Goal: Information Seeking & Learning: Learn about a topic

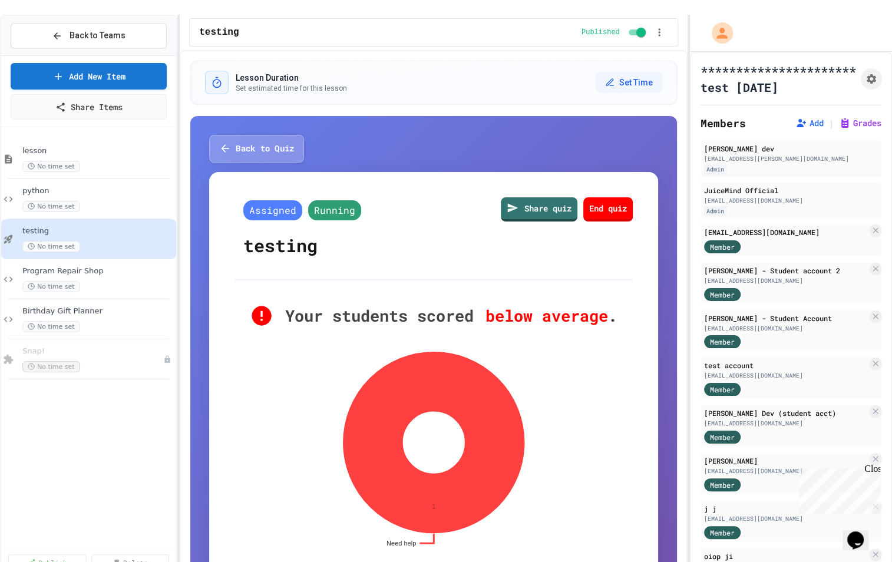
scroll to position [130, 0]
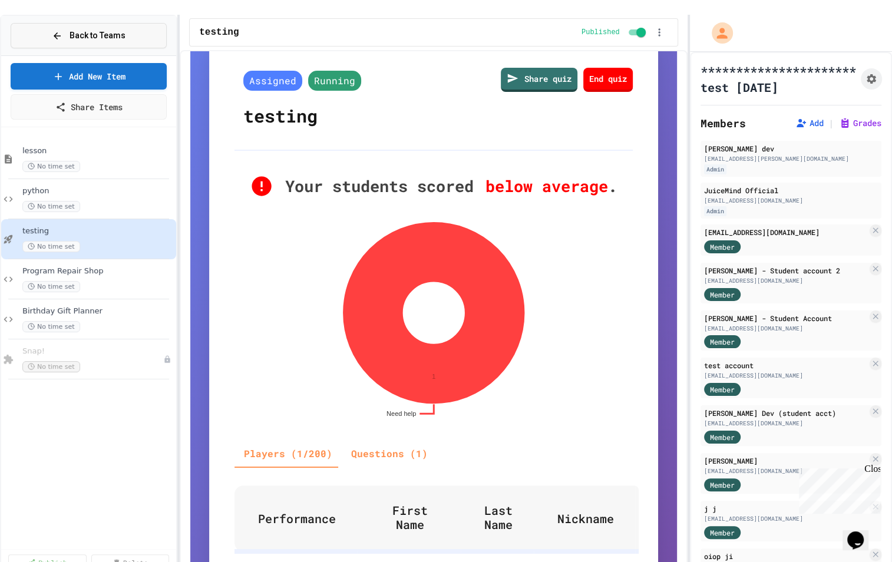
click at [127, 30] on button "Back to Teams" at bounding box center [89, 35] width 156 height 25
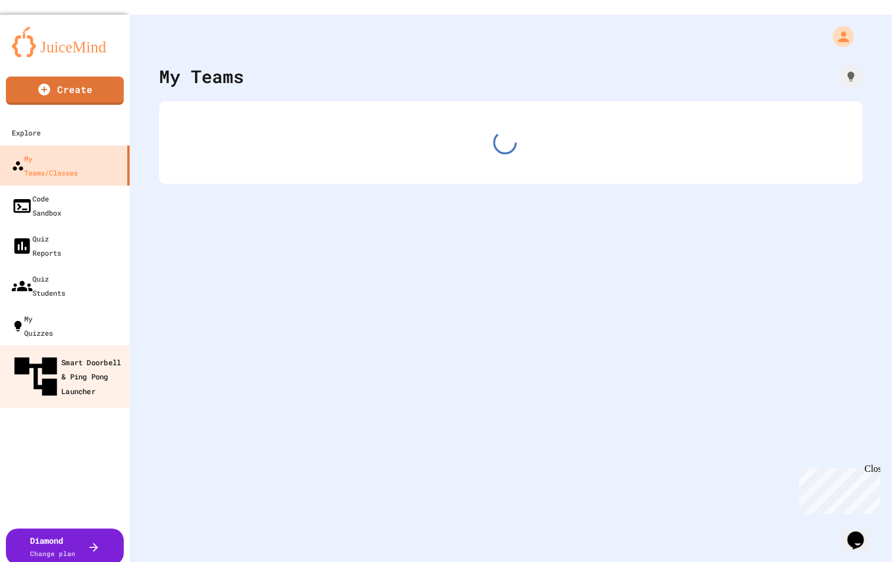
click at [58, 351] on div "Smart Doorbell & Ping Pong Launcher" at bounding box center [68, 376] width 117 height 51
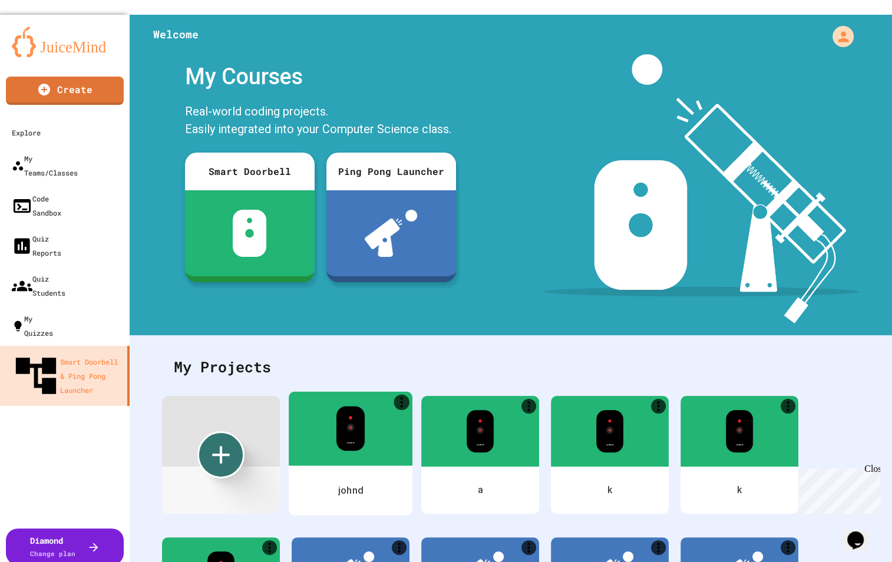
click at [312, 419] on div at bounding box center [351, 428] width 124 height 74
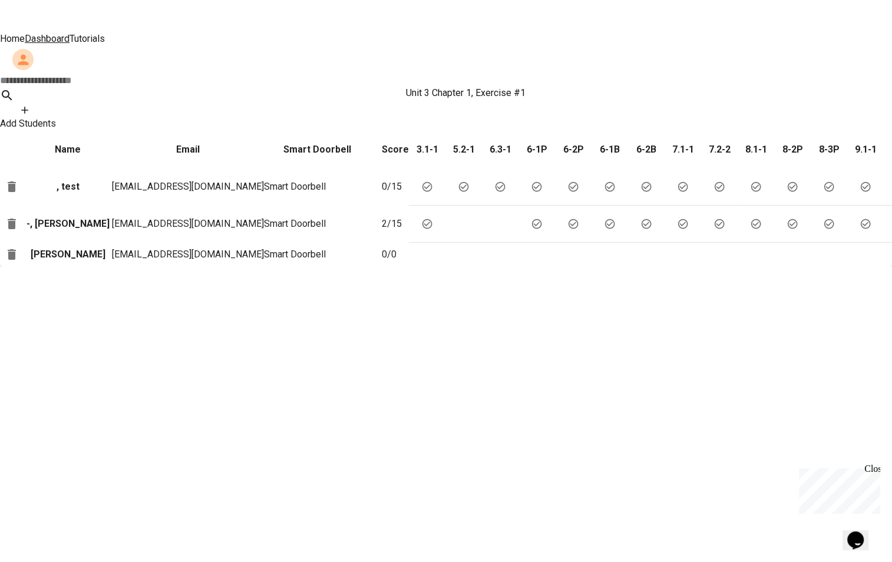
click at [443, 143] on h6 "3.1-1" at bounding box center [427, 150] width 37 height 14
click at [67, 217] on p "-, [PERSON_NAME]" at bounding box center [68, 224] width 88 height 14
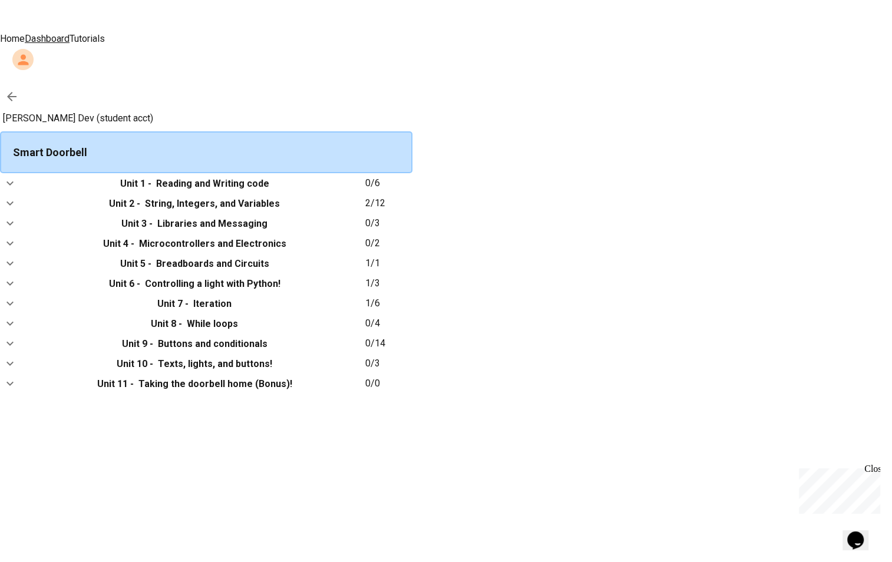
click at [16, 92] on icon at bounding box center [11, 96] width 9 height 9
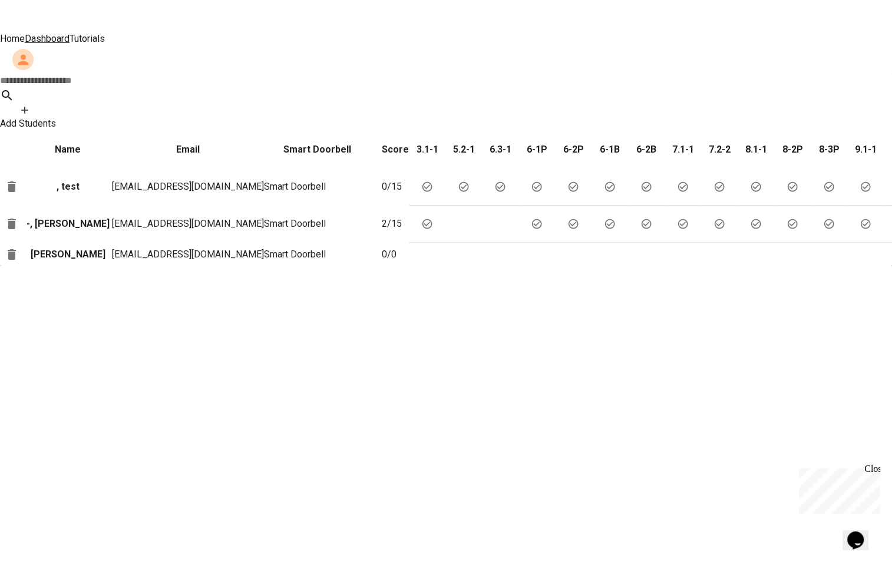
click at [105, 33] on link "Tutorials" at bounding box center [86, 38] width 35 height 11
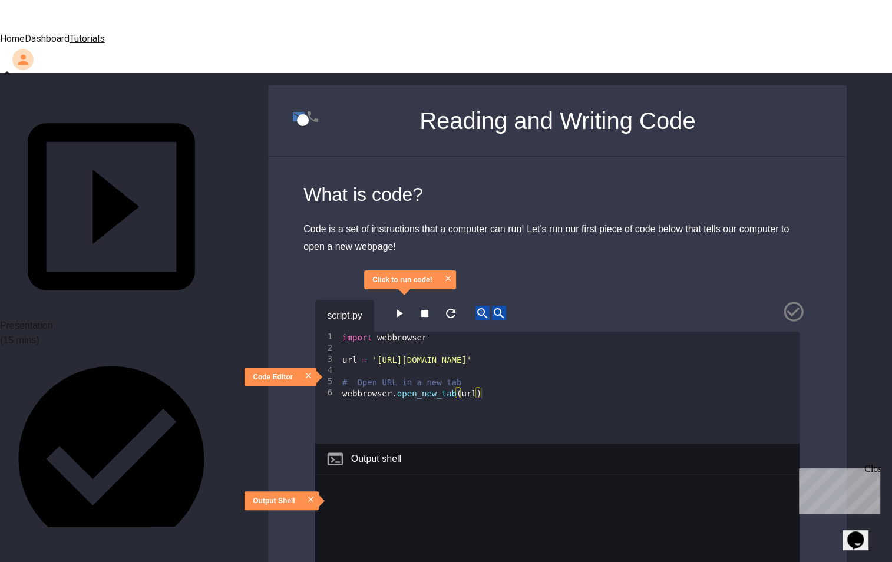
scroll to position [84, 0]
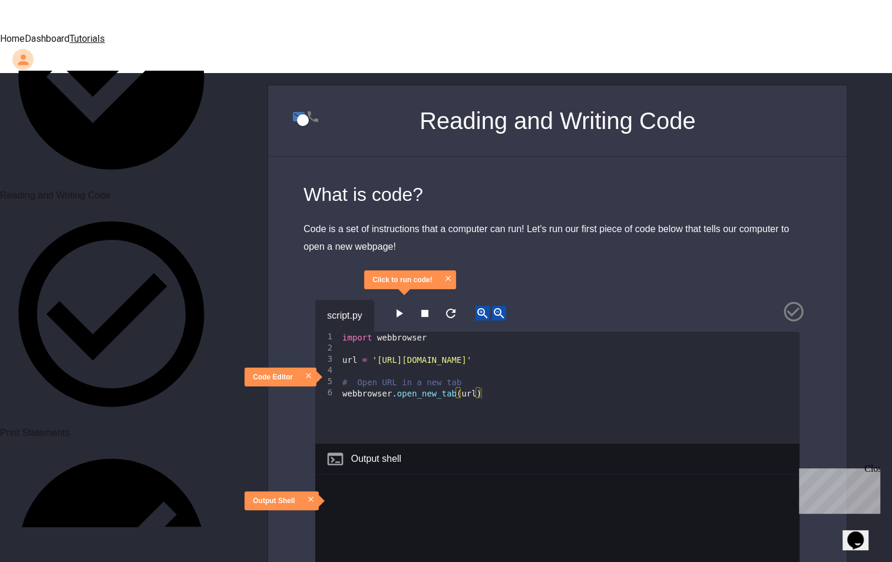
scroll to position [460, 0]
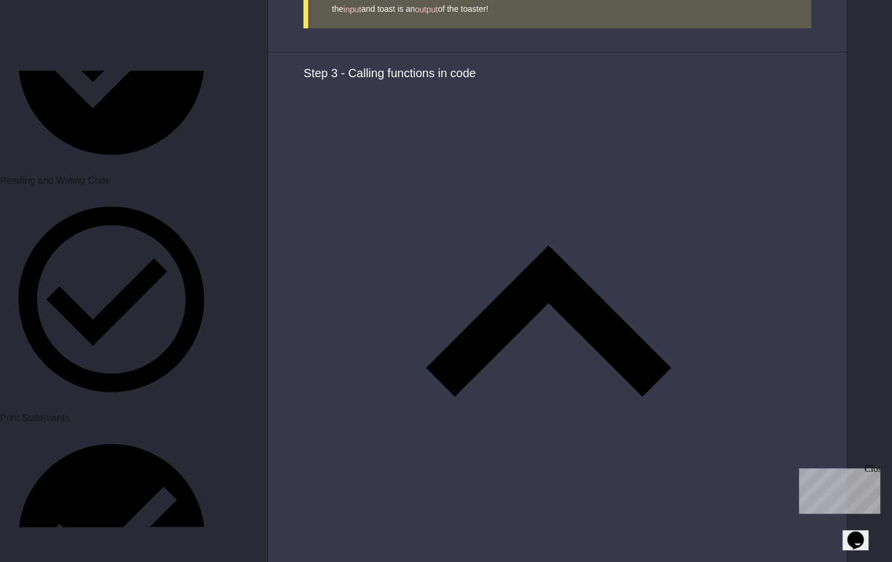
scroll to position [3872, 0]
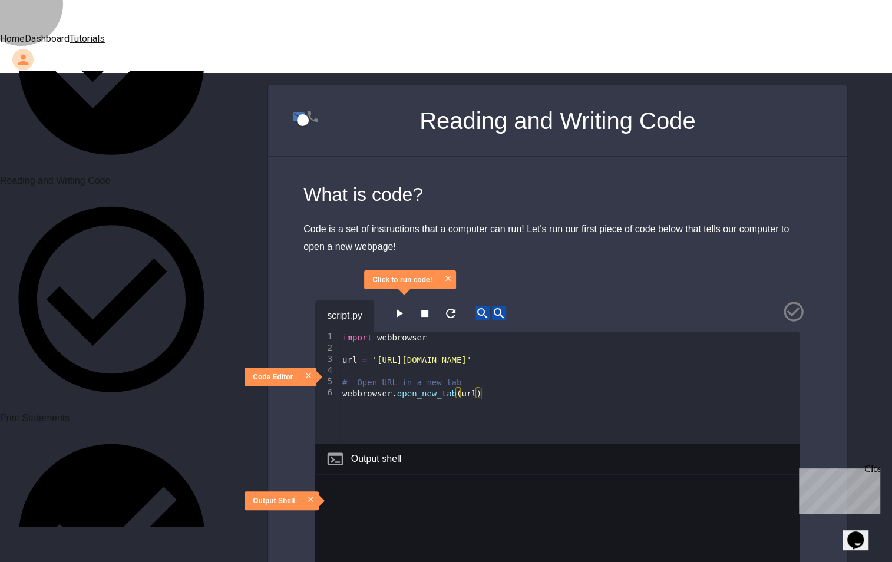
click at [69, 33] on link "Dashboard" at bounding box center [47, 38] width 45 height 11
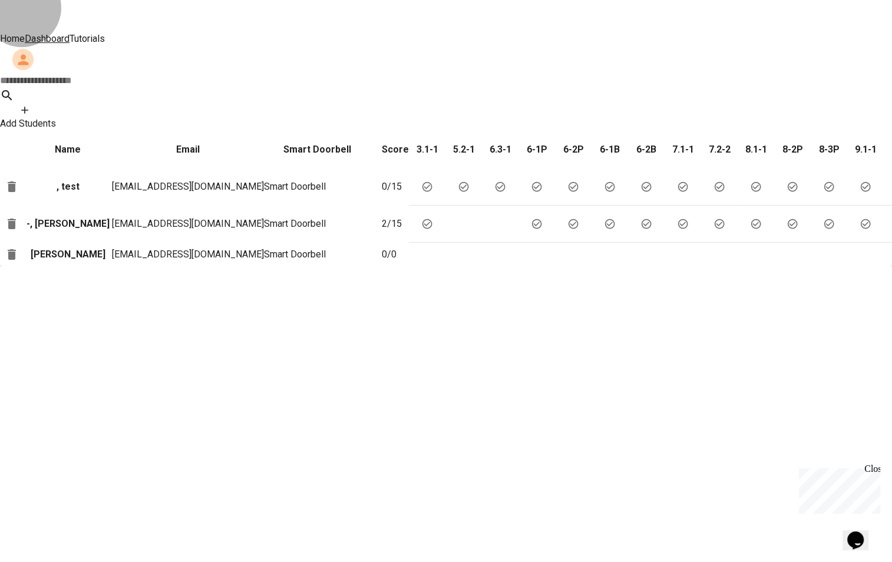
click at [69, 33] on link "Dashboard" at bounding box center [47, 38] width 45 height 11
click at [56, 217] on p "-, [PERSON_NAME]" at bounding box center [68, 224] width 88 height 14
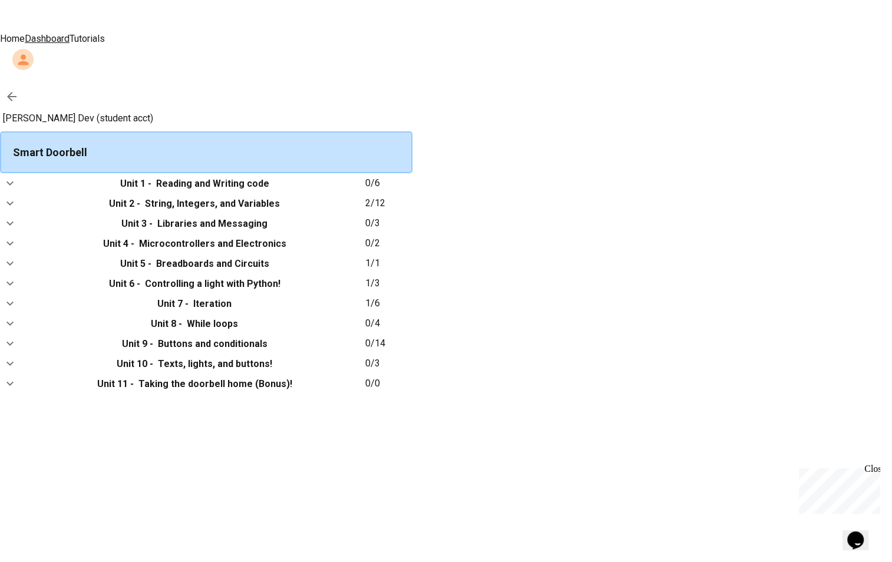
click at [24, 85] on link at bounding box center [12, 97] width 24 height 24
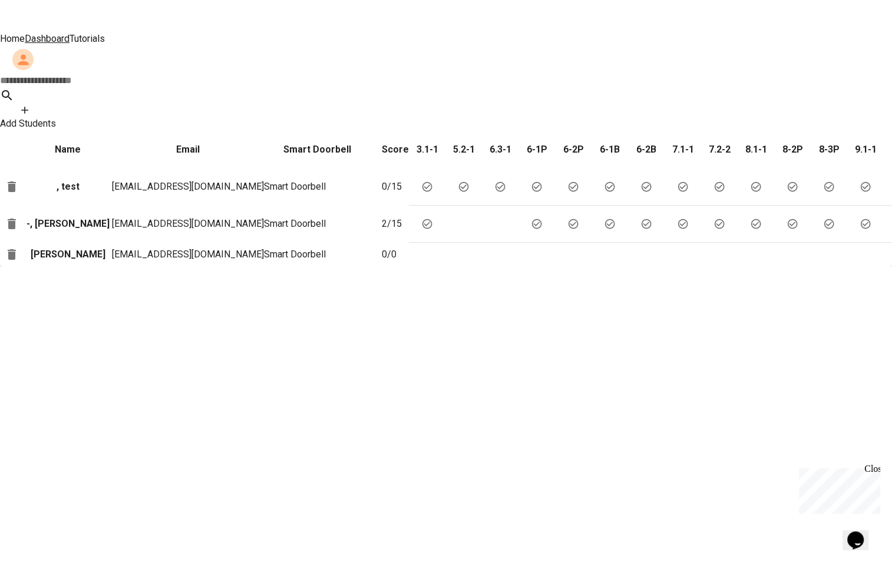
click at [62, 217] on p "-, [PERSON_NAME]" at bounding box center [68, 224] width 88 height 14
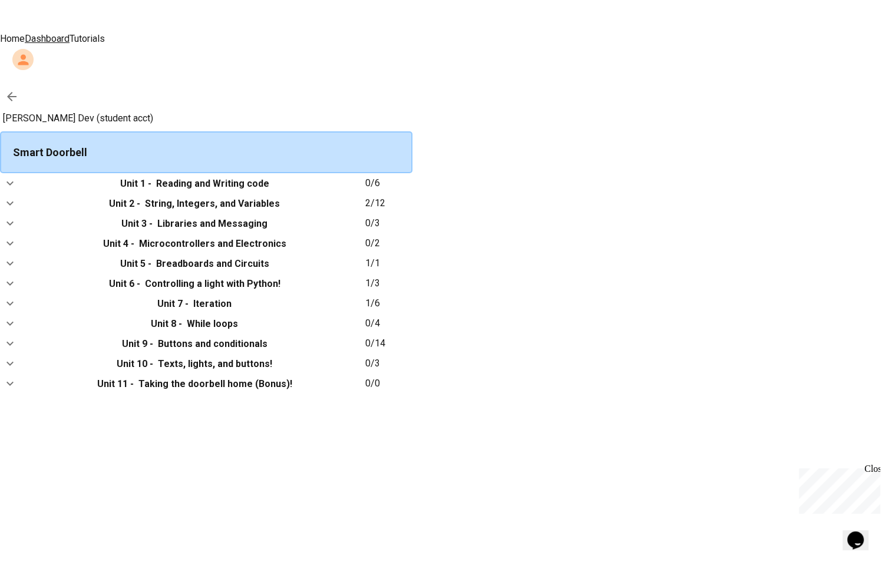
click at [17, 176] on icon "expand row" at bounding box center [10, 183] width 14 height 14
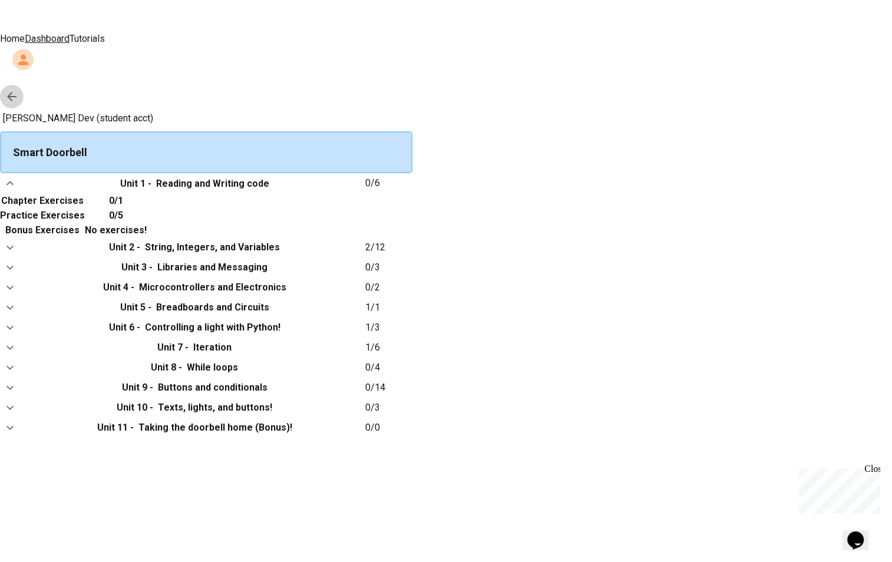
click at [19, 90] on icon at bounding box center [12, 97] width 14 height 14
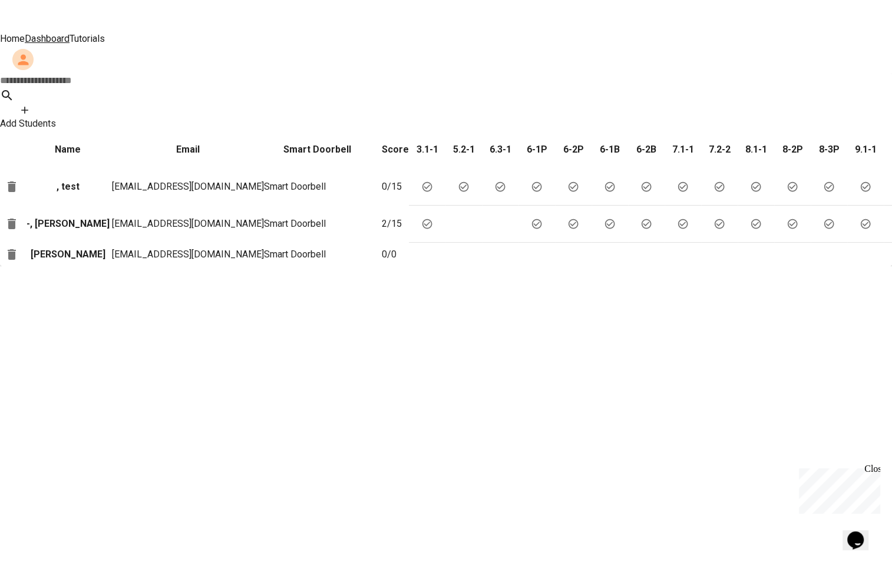
click at [65, 217] on p "-, [PERSON_NAME]" at bounding box center [68, 224] width 88 height 14
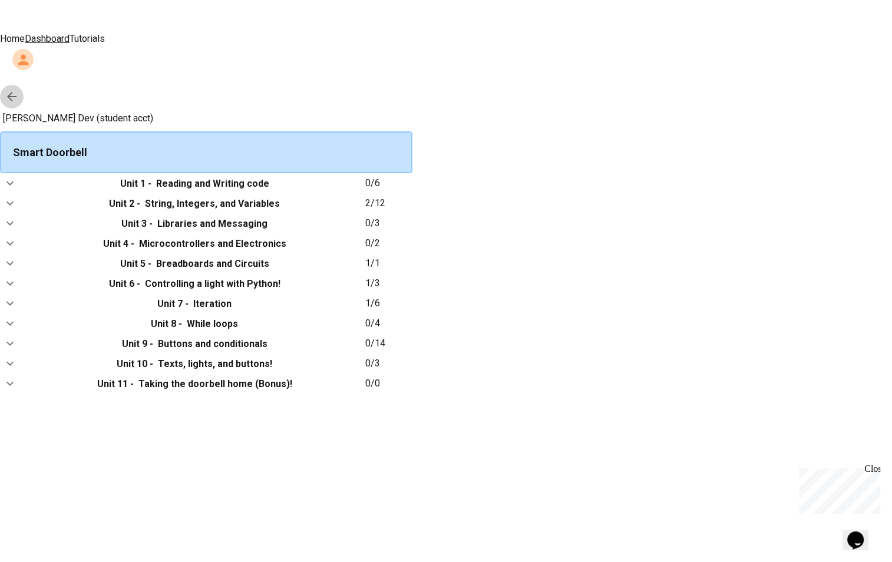
click at [19, 90] on icon at bounding box center [12, 97] width 14 height 14
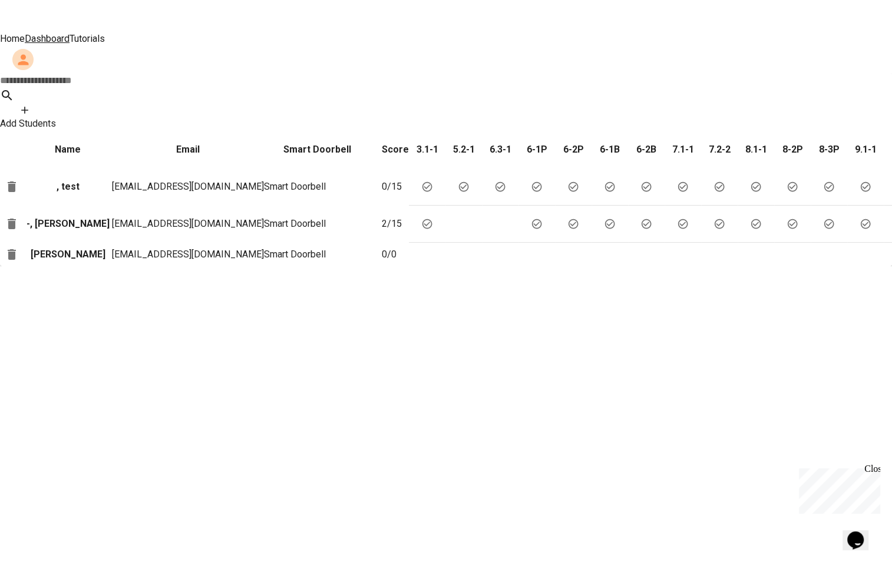
click at [70, 217] on p "-, [PERSON_NAME]" at bounding box center [68, 224] width 88 height 14
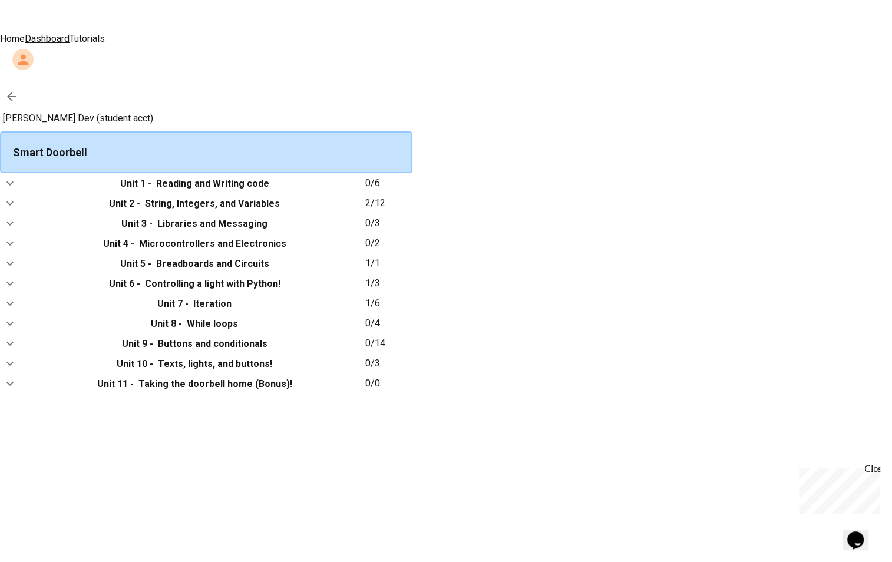
click at [17, 208] on icon "expand row" at bounding box center [10, 203] width 14 height 14
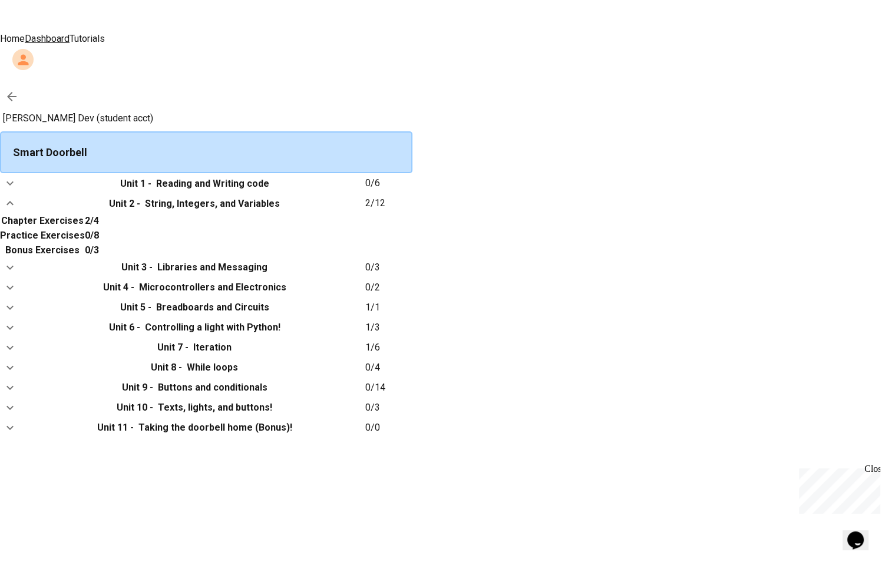
click at [17, 207] on icon "expand row" at bounding box center [10, 203] width 14 height 14
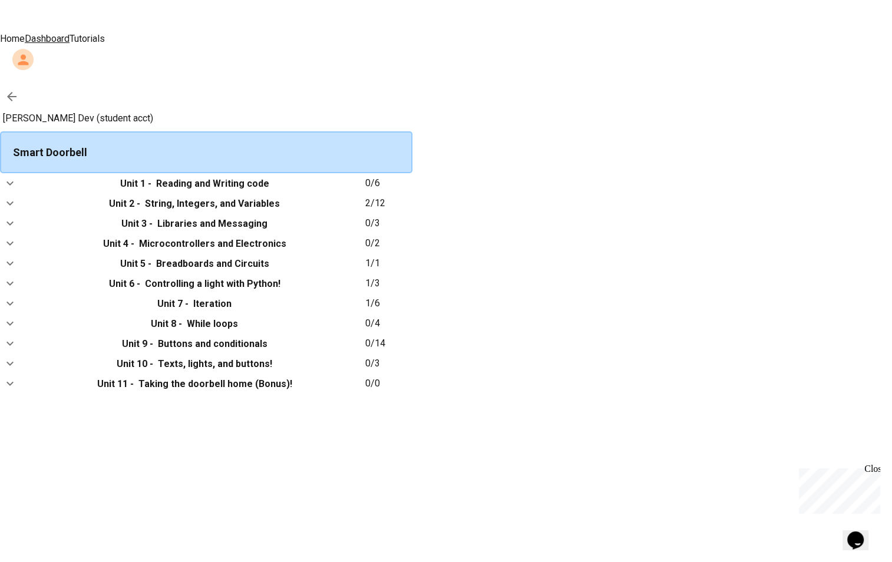
click at [24, 85] on link at bounding box center [12, 97] width 24 height 24
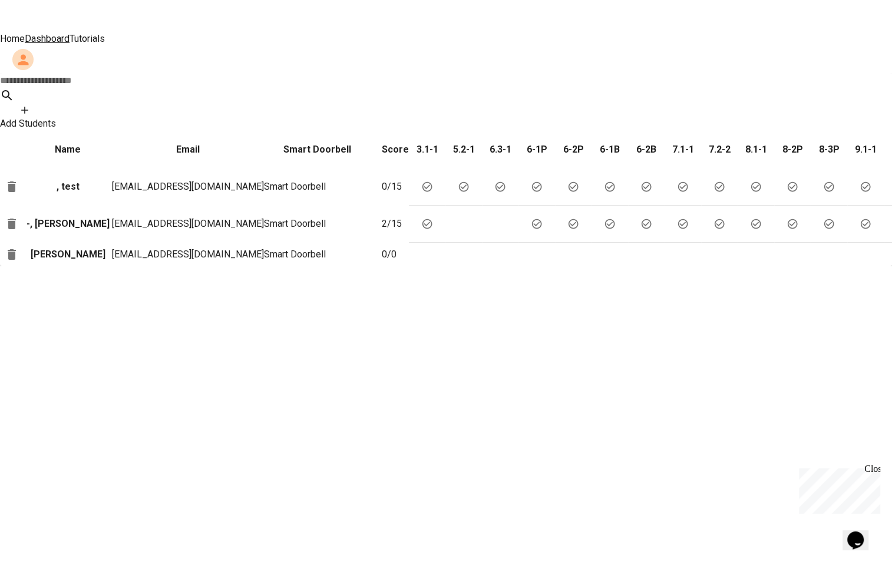
click at [64, 180] on p ", test" at bounding box center [68, 187] width 88 height 14
click at [322, 266] on div "Name Email Smart Doorbell Score 3.1-1 5.2-1 6.3-1 6-1P 6-2P 6-1B 6-2B 7.1-1 7.2…" at bounding box center [446, 198] width 892 height 135
click at [211, 266] on div "Name Email Smart Doorbell Score 3.1-1 5.2-1 6.3-1 6-1P 6-2P 6-1B 6-2B 7.1-1 7.2…" at bounding box center [446, 198] width 892 height 135
click at [68, 217] on p "-, [PERSON_NAME]" at bounding box center [68, 224] width 88 height 14
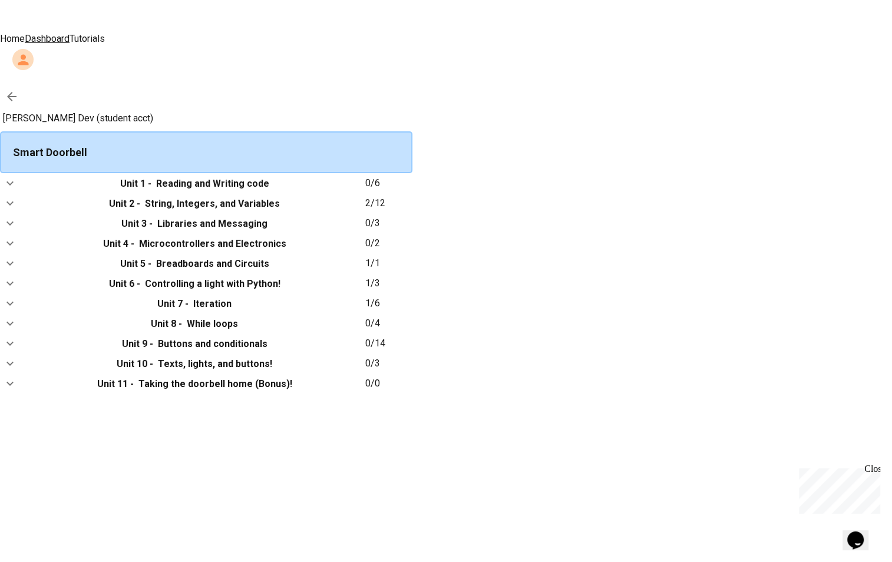
click at [19, 90] on icon at bounding box center [12, 97] width 14 height 14
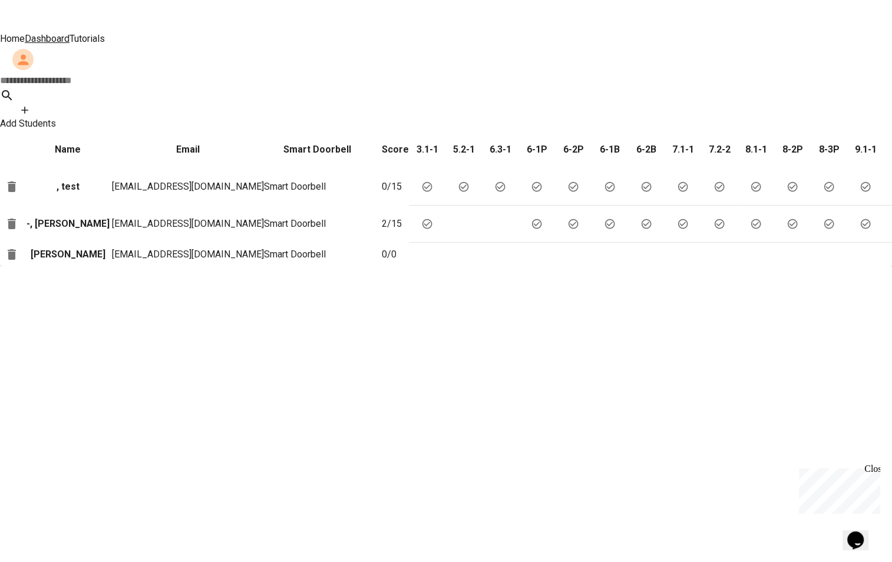
click at [71, 217] on p "-, [PERSON_NAME]" at bounding box center [68, 224] width 88 height 14
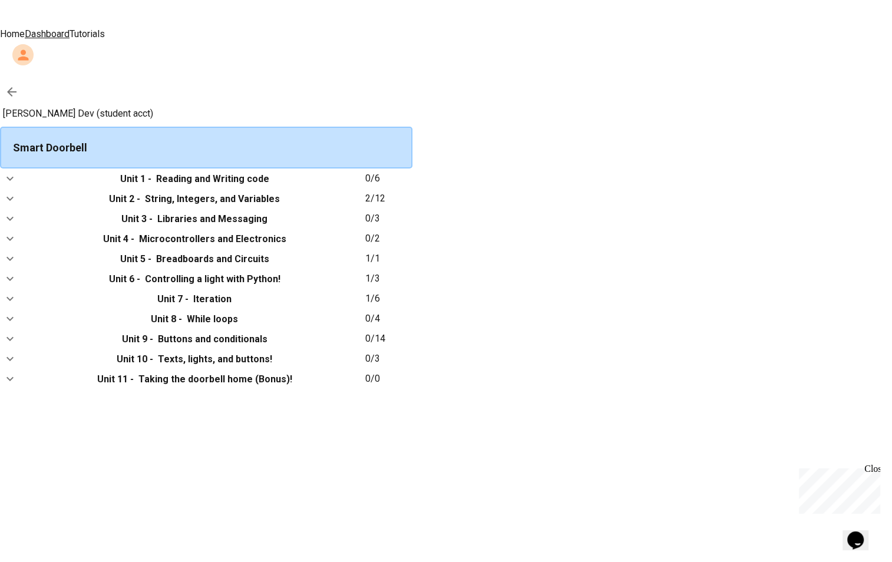
scroll to position [1, 0]
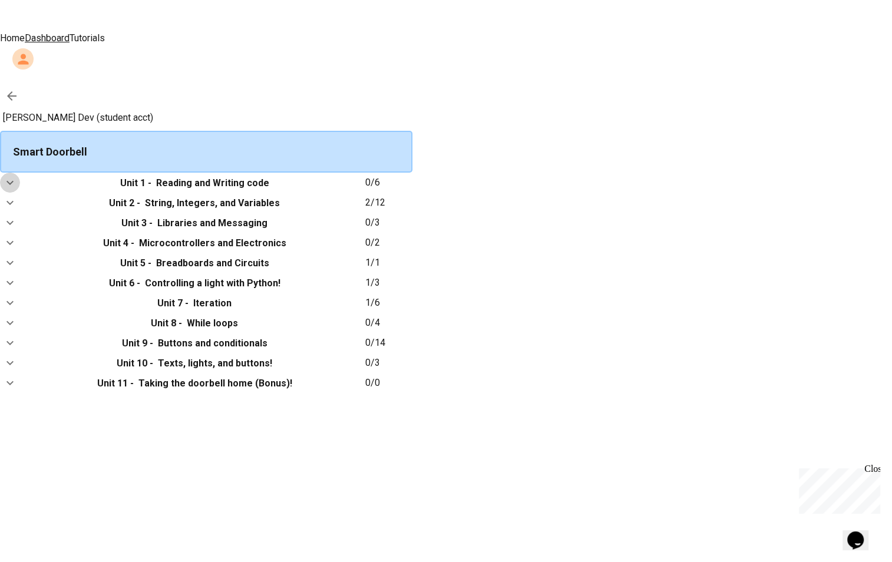
click at [20, 173] on button "expand row" at bounding box center [10, 183] width 20 height 20
